Goal: Task Accomplishment & Management: Manage account settings

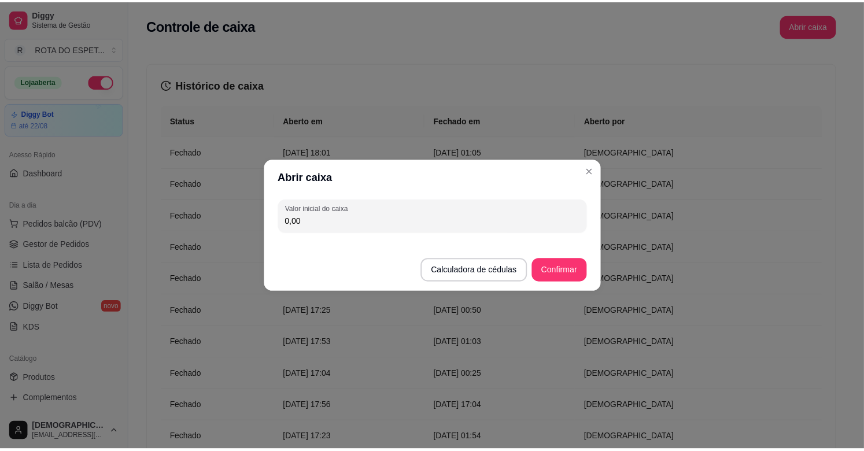
scroll to position [316, 0]
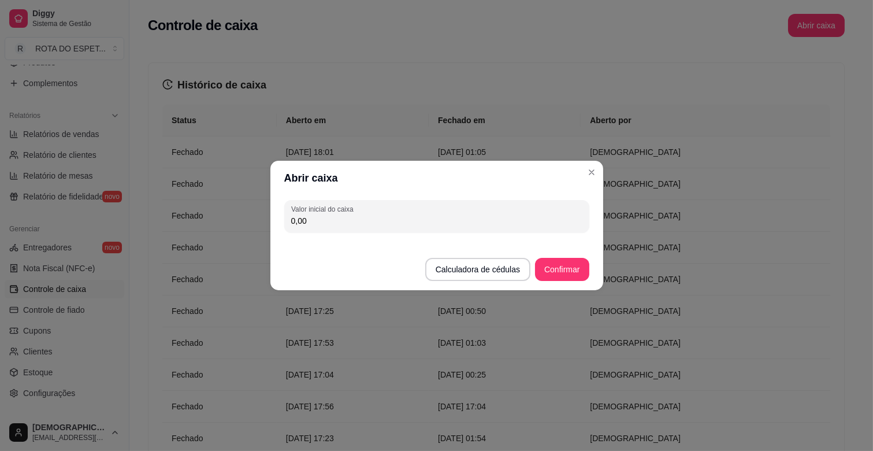
click at [423, 218] on input "0,00" at bounding box center [436, 221] width 291 height 12
type input "200,00"
click at [575, 268] on button "Confirmar" at bounding box center [562, 269] width 54 height 23
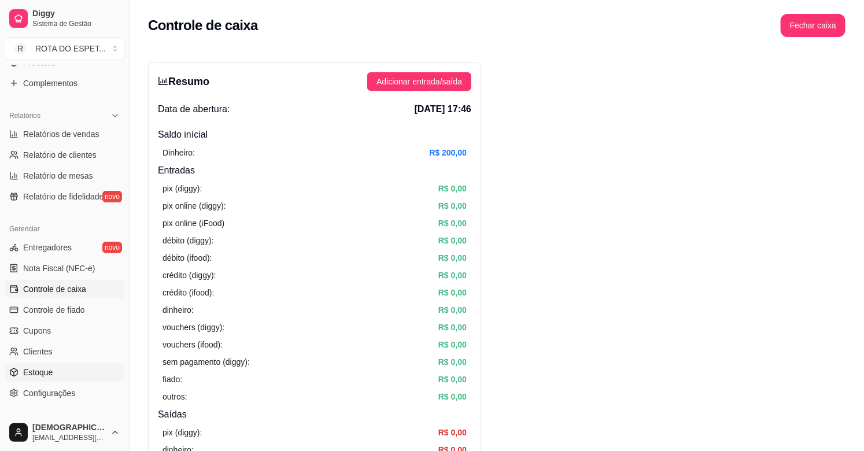
click at [55, 371] on link "Estoque" at bounding box center [65, 372] width 120 height 18
